Goal: Download file/media

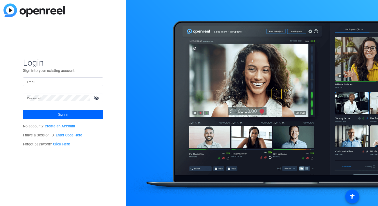
click at [55, 82] on input "Email" at bounding box center [63, 82] width 72 height 6
type input "[PERSON_NAME][EMAIL_ADDRESS][PERSON_NAME][DOMAIN_NAME]"
click at [23, 110] on button "Sign in" at bounding box center [63, 114] width 80 height 9
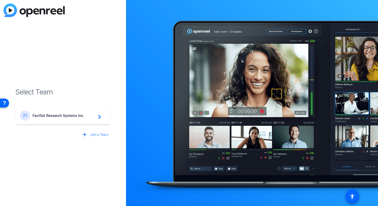
click at [65, 118] on div "FI FactSet Research Systems Inc. navigate_next" at bounding box center [63, 116] width 86 height 10
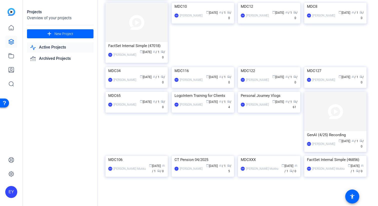
scroll to position [1382, 0]
click at [268, 99] on div "Personal Journey Vlogs" at bounding box center [269, 96] width 57 height 8
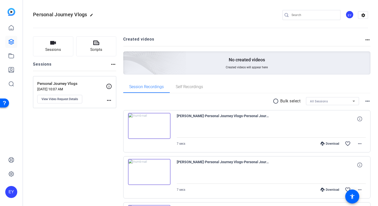
click at [288, 98] on div "radio_button_unchecked Bulk select All Sessions more_horiz" at bounding box center [247, 101] width 248 height 8
click at [286, 100] on p "Bulk select" at bounding box center [290, 101] width 21 height 6
click at [279, 101] on mat-icon "radio_button_unchecked" at bounding box center [277, 101] width 8 height 6
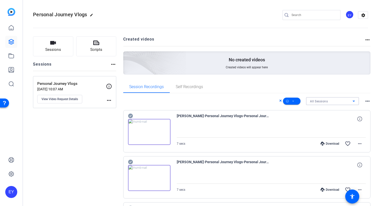
drag, startPoint x: 334, startPoint y: 100, endPoint x: 332, endPoint y: 100, distance: 2.8
click at [334, 100] on div "All Sessions" at bounding box center [331, 101] width 43 height 6
click at [325, 89] on div at bounding box center [189, 103] width 378 height 206
click at [368, 99] on mat-icon "more_horiz" at bounding box center [368, 101] width 6 height 6
drag, startPoint x: 356, startPoint y: 86, endPoint x: 337, endPoint y: 94, distance: 20.7
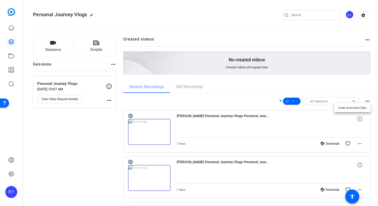
click at [356, 86] on div at bounding box center [189, 103] width 378 height 206
click at [338, 104] on div "All Sessions" at bounding box center [332, 101] width 45 height 8
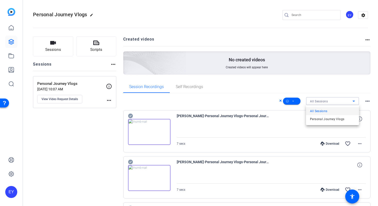
click at [310, 94] on div at bounding box center [189, 103] width 378 height 206
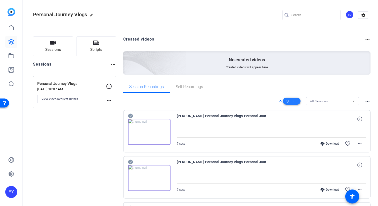
click at [295, 102] on span at bounding box center [292, 101] width 18 height 12
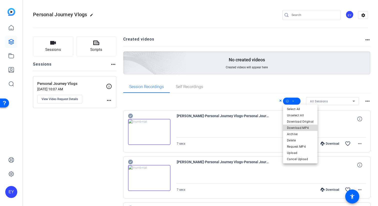
click at [303, 127] on span "Download MP4" at bounding box center [300, 128] width 27 height 6
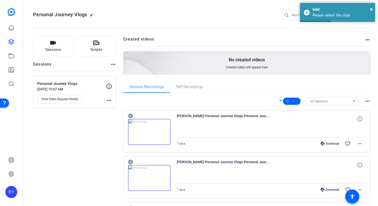
click at [129, 116] on icon at bounding box center [130, 116] width 5 height 6
click at [128, 161] on icon at bounding box center [130, 162] width 5 height 5
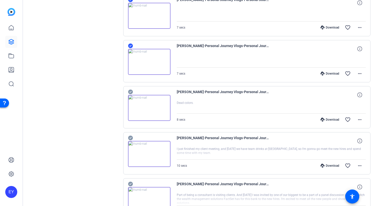
scroll to position [117, 0]
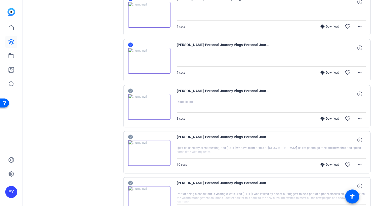
drag, startPoint x: 129, startPoint y: 90, endPoint x: 129, endPoint y: 124, distance: 33.8
click at [129, 90] on icon at bounding box center [130, 91] width 5 height 5
click at [130, 137] on icon at bounding box center [130, 137] width 5 height 5
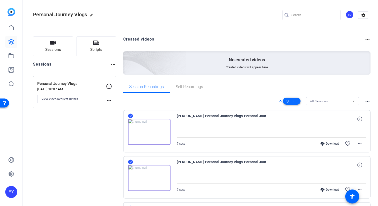
click at [288, 101] on icon at bounding box center [287, 101] width 3 height 6
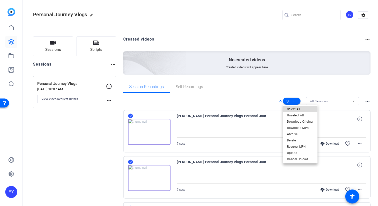
click at [292, 108] on span "Select All" at bounding box center [300, 109] width 27 height 6
click at [210, 96] on div at bounding box center [189, 103] width 378 height 206
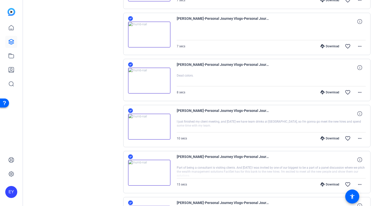
scroll to position [392, 0]
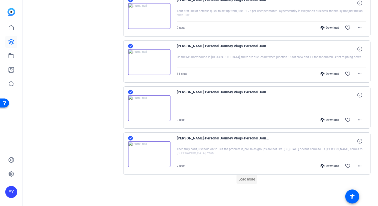
click at [247, 177] on span "Load more" at bounding box center [247, 179] width 17 height 5
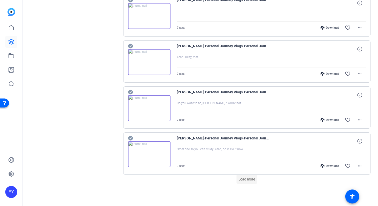
click at [241, 179] on span "Load more" at bounding box center [247, 179] width 17 height 5
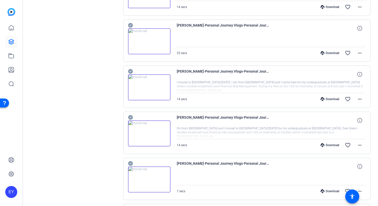
scroll to position [1313, 0]
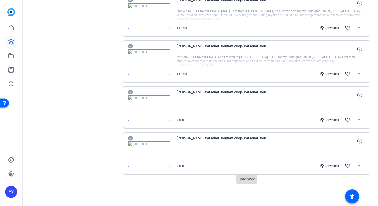
click at [247, 181] on span "Load more" at bounding box center [247, 179] width 17 height 5
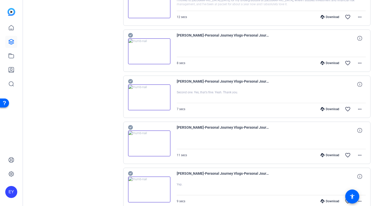
scroll to position [1773, 0]
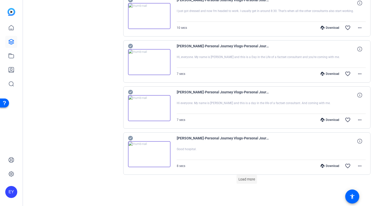
click at [247, 182] on span at bounding box center [247, 179] width 21 height 12
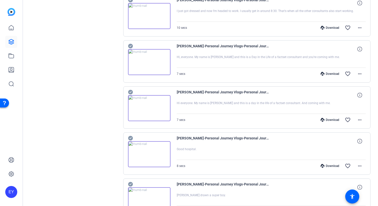
scroll to position [2233, 0]
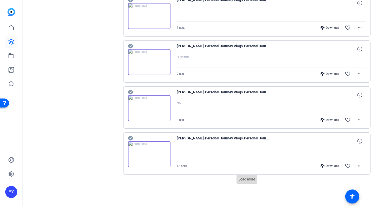
click at [250, 179] on span "Load more" at bounding box center [247, 179] width 17 height 5
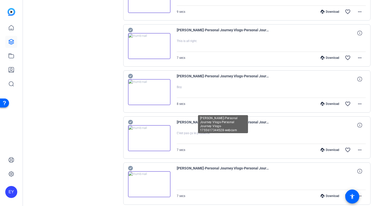
scroll to position [2694, 0]
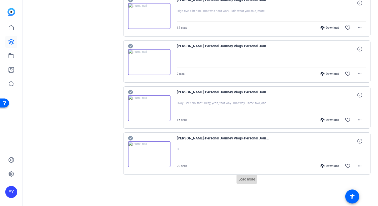
click at [247, 182] on span at bounding box center [247, 179] width 21 height 12
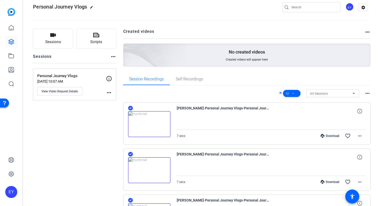
scroll to position [0, 0]
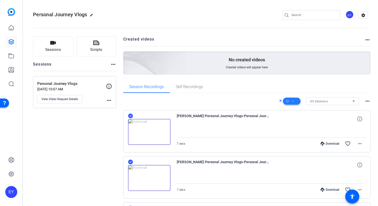
click at [287, 102] on icon at bounding box center [287, 101] width 3 height 6
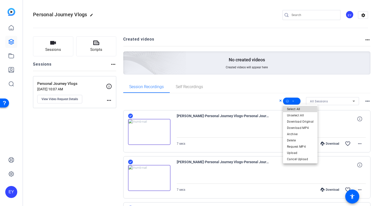
click at [290, 109] on span "Select All" at bounding box center [300, 109] width 27 height 6
click at [272, 85] on div at bounding box center [189, 103] width 378 height 206
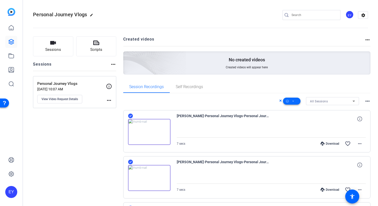
click at [299, 101] on span at bounding box center [292, 101] width 18 height 12
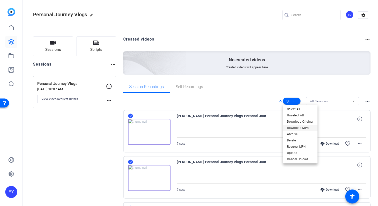
click at [298, 127] on span "Download MP4" at bounding box center [300, 128] width 27 height 6
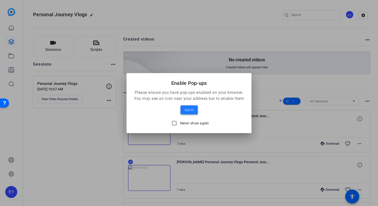
click at [183, 111] on span at bounding box center [189, 110] width 17 height 12
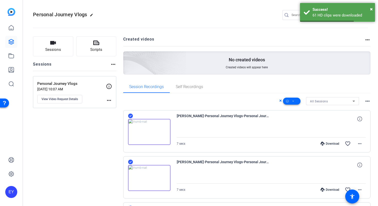
click at [289, 100] on icon at bounding box center [287, 101] width 3 height 6
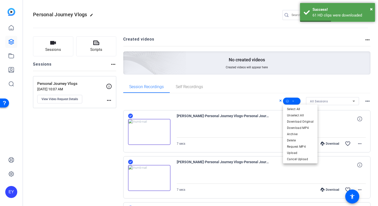
drag, startPoint x: 300, startPoint y: 81, endPoint x: 331, endPoint y: 200, distance: 122.9
click at [300, 81] on div at bounding box center [189, 103] width 378 height 206
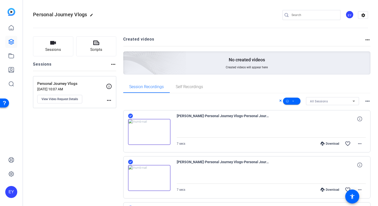
click at [278, 41] on h2 "Created videos" at bounding box center [244, 41] width 242 height 10
click at [287, 102] on icon at bounding box center [287, 101] width 3 height 6
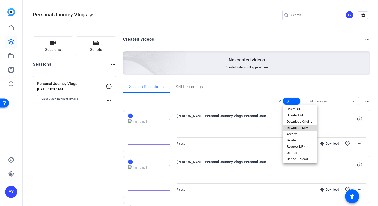
click at [295, 128] on span "Download MP4" at bounding box center [300, 128] width 27 height 6
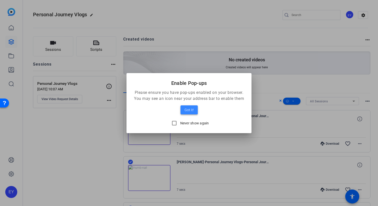
click at [192, 114] on span at bounding box center [189, 110] width 17 height 12
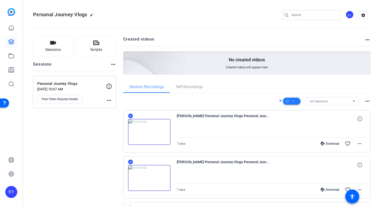
click at [289, 102] on icon at bounding box center [287, 101] width 3 height 6
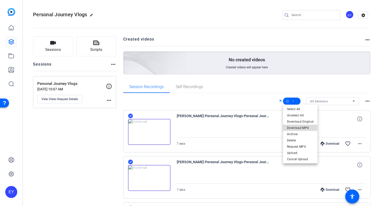
click at [295, 128] on span "Download MP4" at bounding box center [300, 128] width 27 height 6
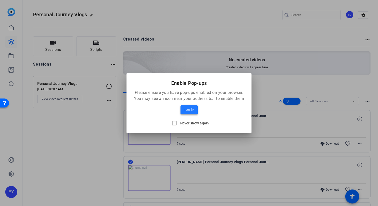
click at [189, 110] on span "Got it!" at bounding box center [189, 110] width 9 height 6
